Goal: Information Seeking & Learning: Learn about a topic

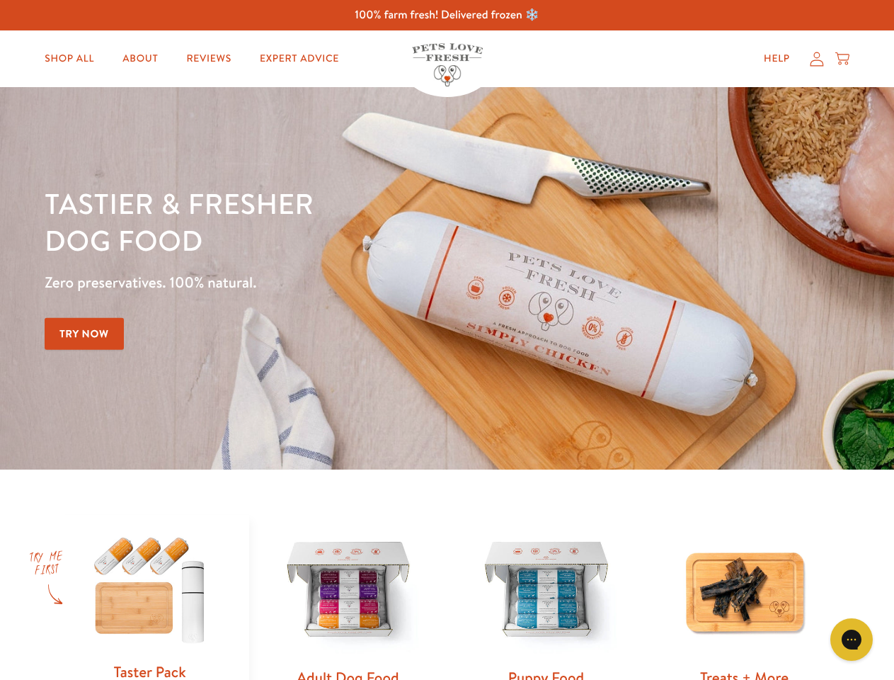
click at [447, 340] on div "Tastier & fresher dog food Zero preservatives. 100% natural. Try Now" at bounding box center [313, 278] width 537 height 187
click at [852, 639] on icon "Gorgias live chat" at bounding box center [851, 638] width 13 height 13
